Goal: Find specific page/section: Find specific page/section

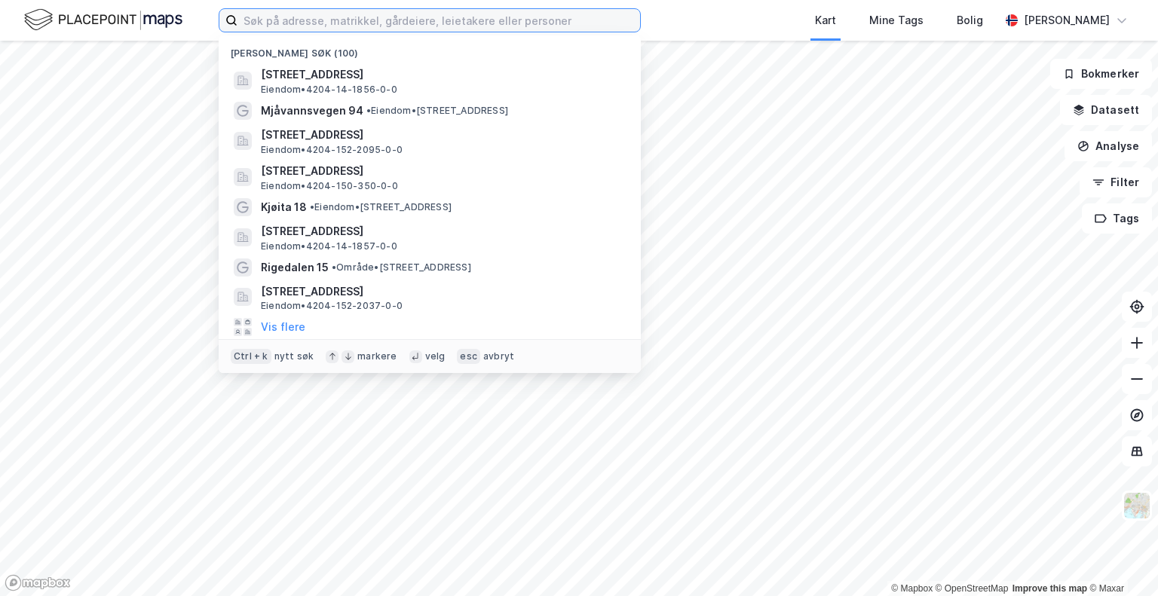
click at [318, 18] on input at bounding box center [438, 20] width 402 height 23
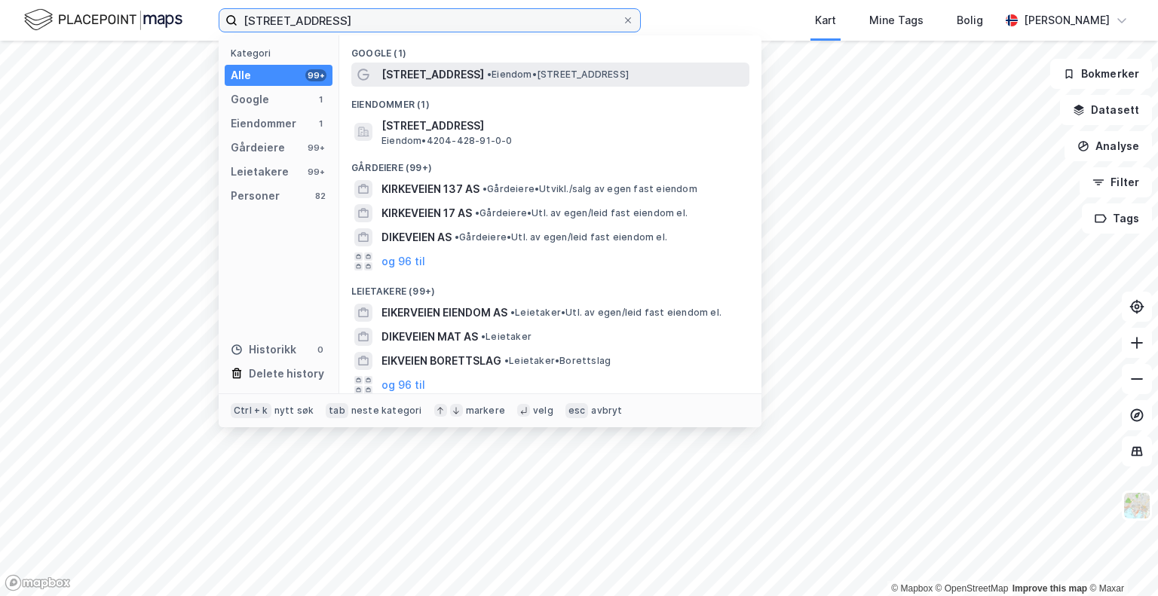
type input "[STREET_ADDRESS]"
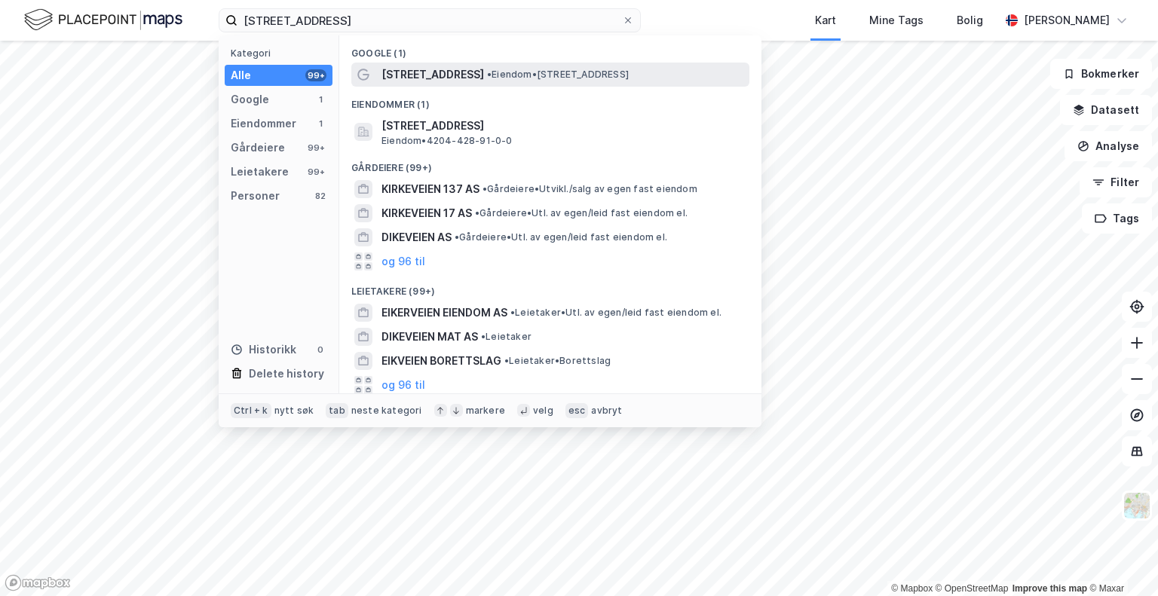
click at [409, 78] on span "[STREET_ADDRESS]" at bounding box center [432, 75] width 103 height 18
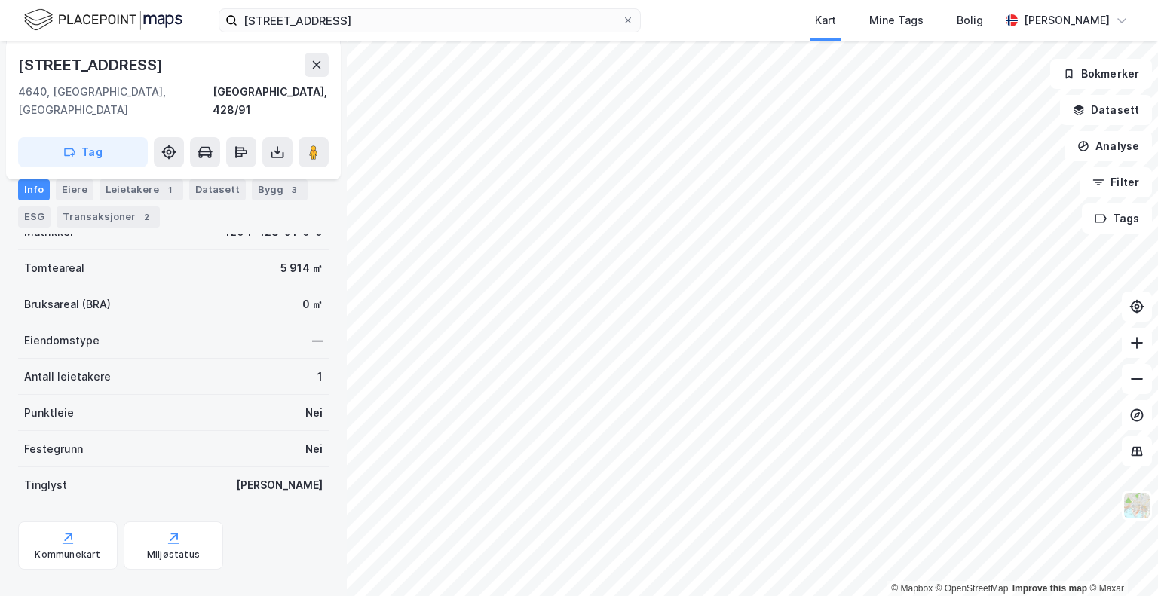
scroll to position [139, 0]
